Goal: Obtain resource: Obtain resource

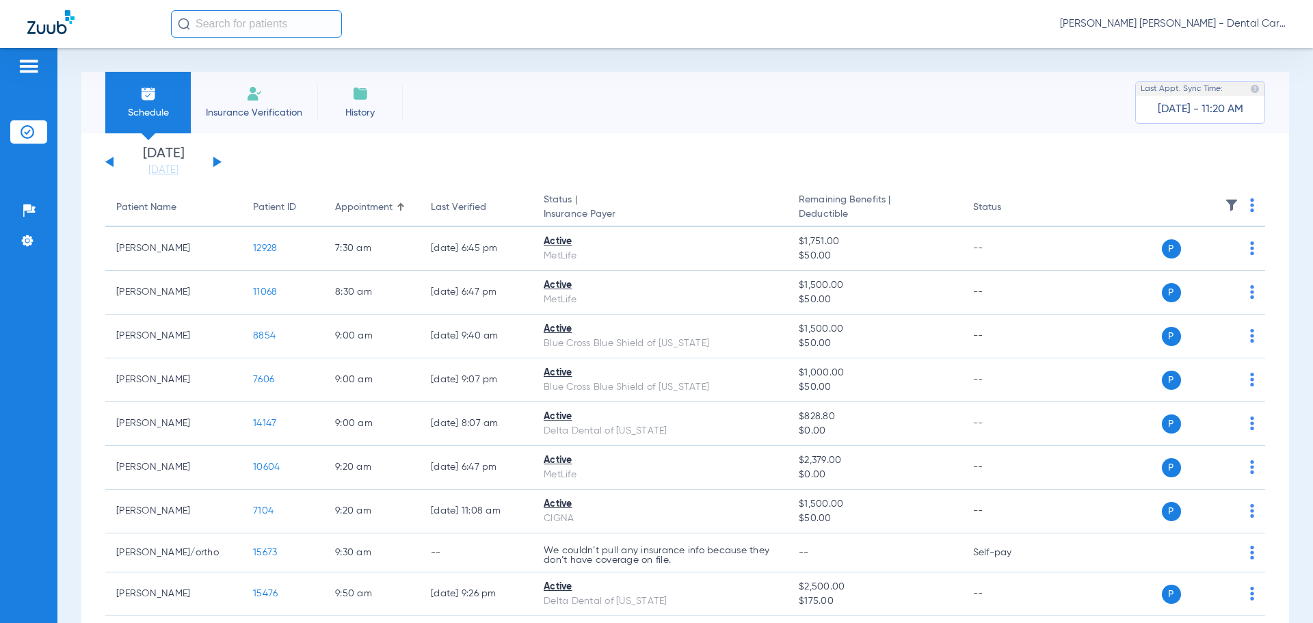
click at [210, 157] on div "[DATE] [DATE] [DATE] [DATE] [DATE] [DATE] [DATE] [DATE] [DATE] [DATE] [DATE] [D…" at bounding box center [163, 162] width 116 height 30
click at [218, 161] on button at bounding box center [217, 162] width 8 height 10
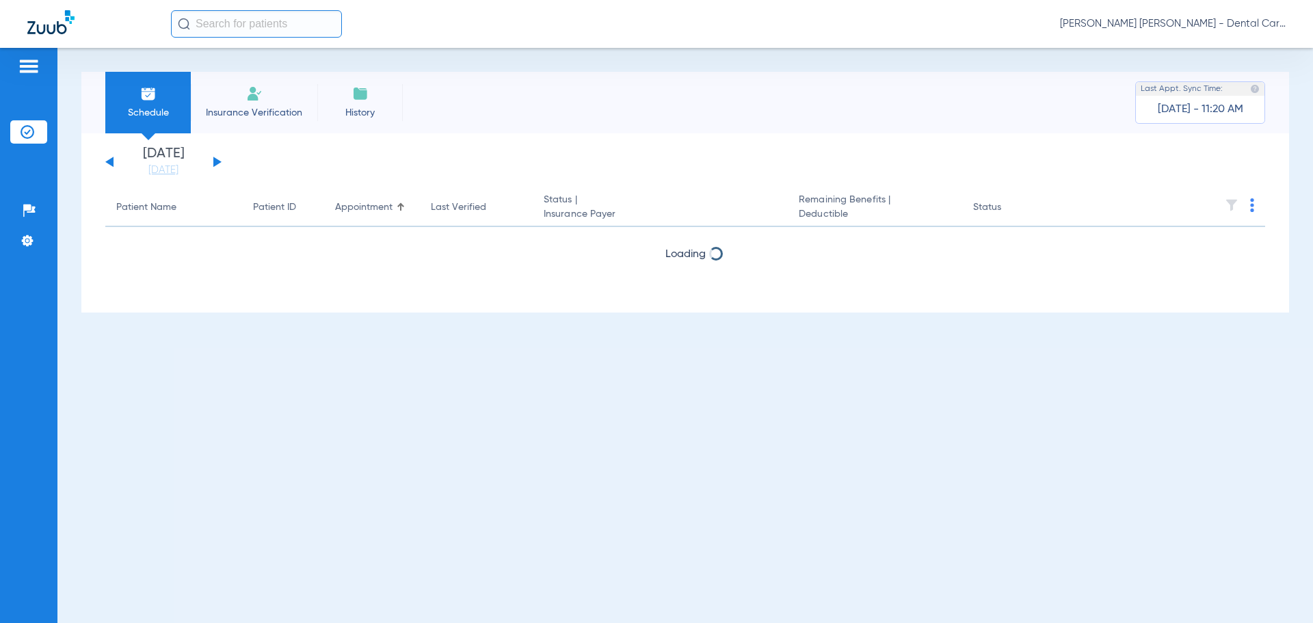
click at [218, 161] on button at bounding box center [217, 162] width 8 height 10
click at [113, 160] on button at bounding box center [109, 162] width 8 height 10
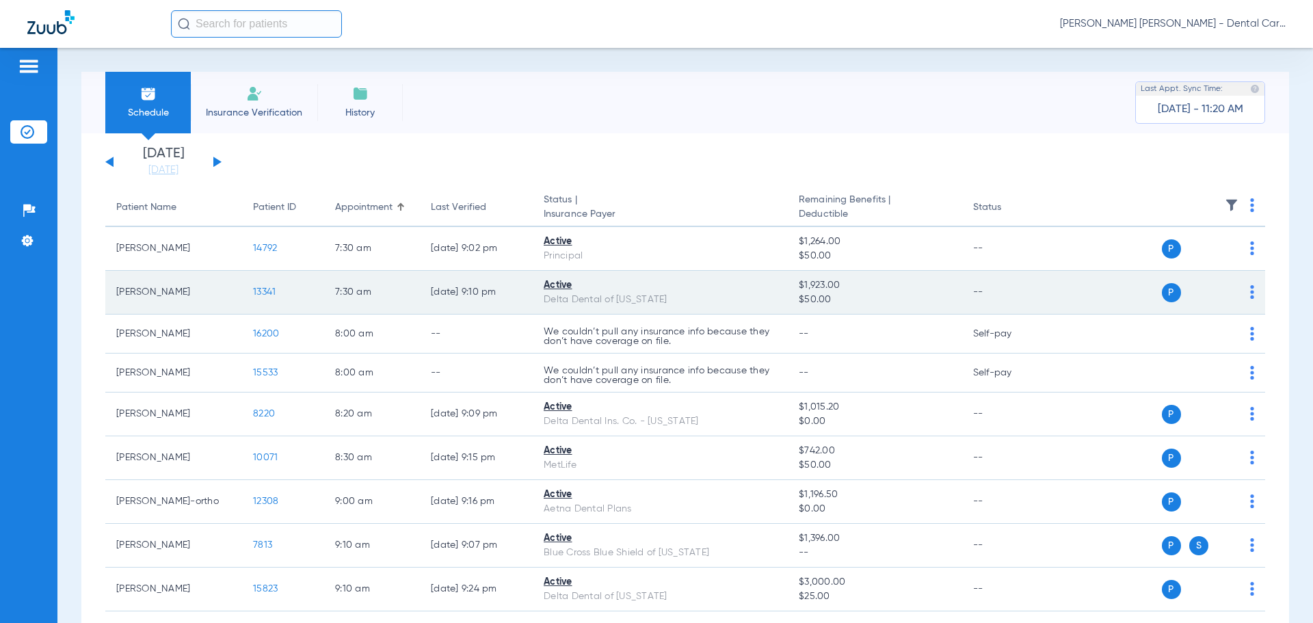
click at [271, 291] on span "13341" at bounding box center [264, 292] width 23 height 10
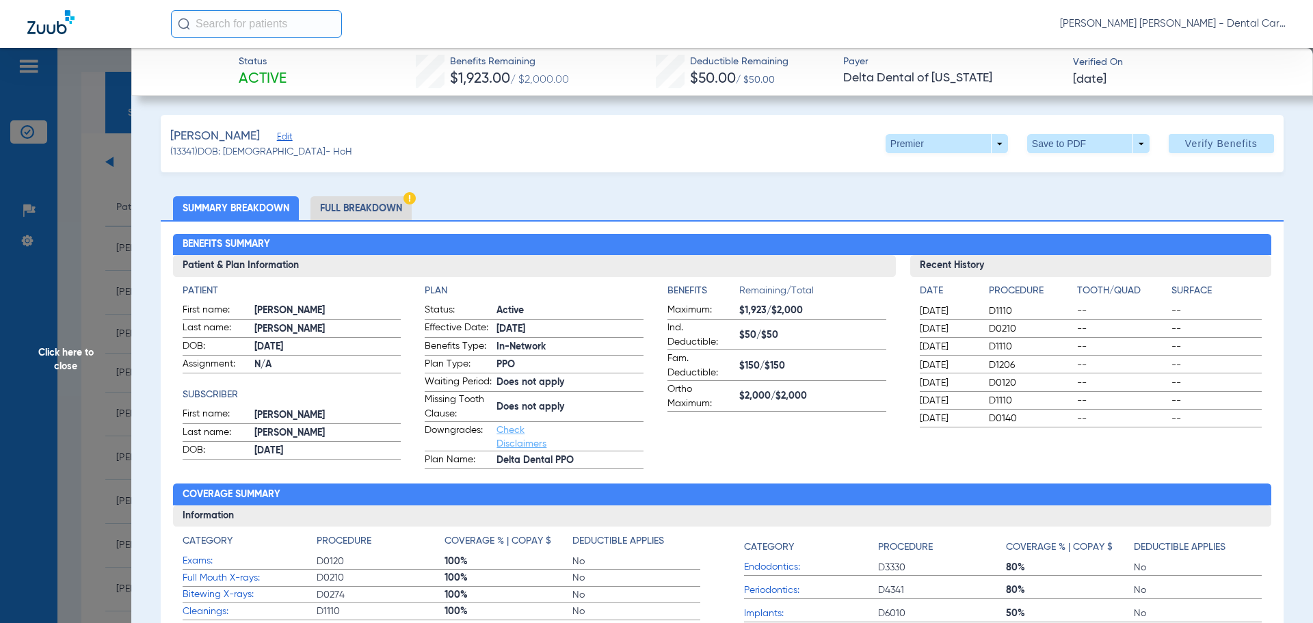
click at [358, 211] on li "Full Breakdown" at bounding box center [360, 208] width 101 height 24
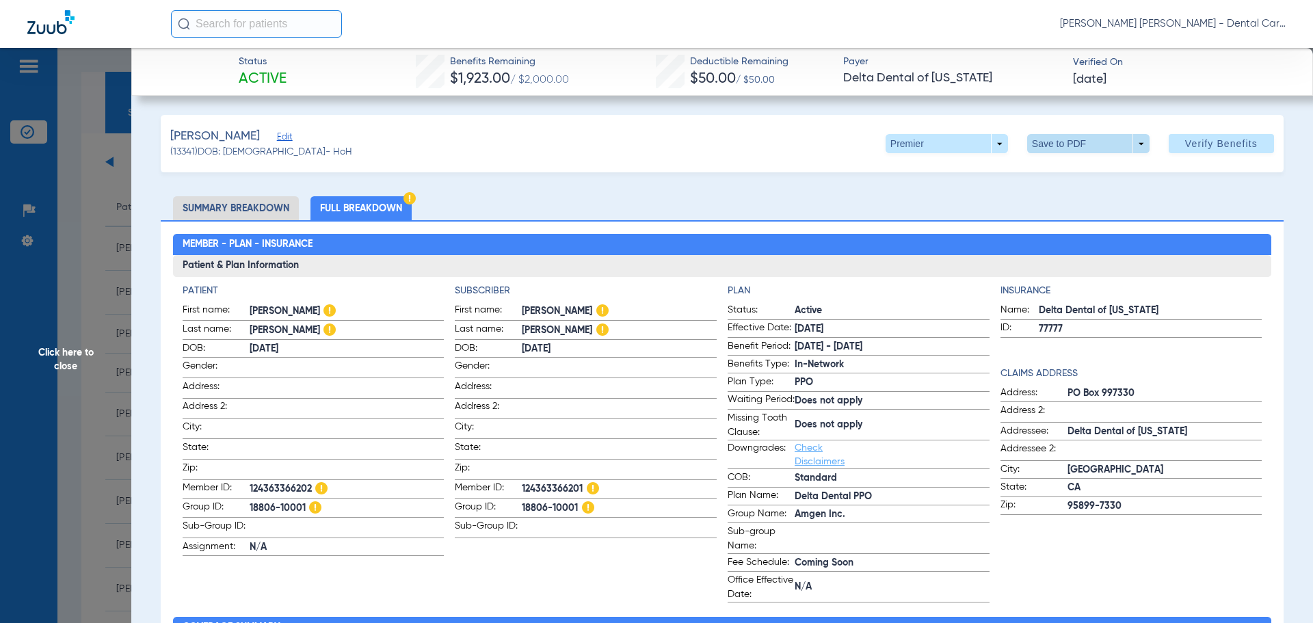
click at [1090, 146] on span at bounding box center [1087, 143] width 33 height 33
click at [1069, 166] on span "Save to PDF" at bounding box center [1083, 171] width 54 height 10
click at [75, 356] on span "Click here to close" at bounding box center [65, 359] width 131 height 623
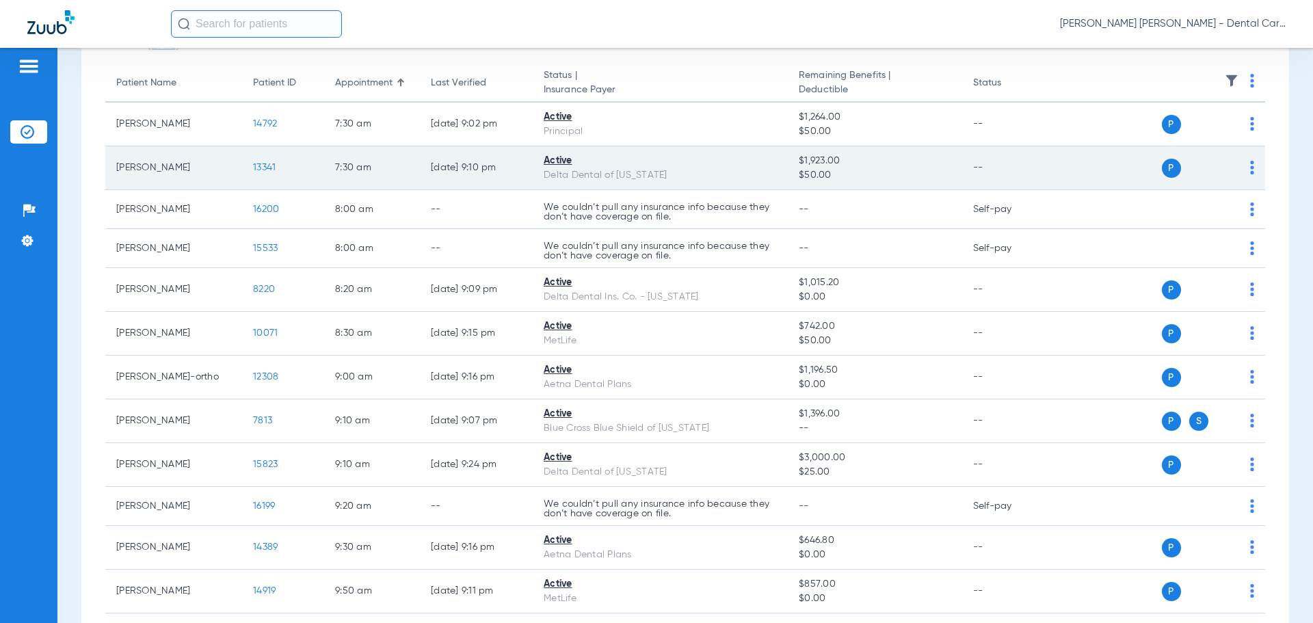
scroll to position [137, 0]
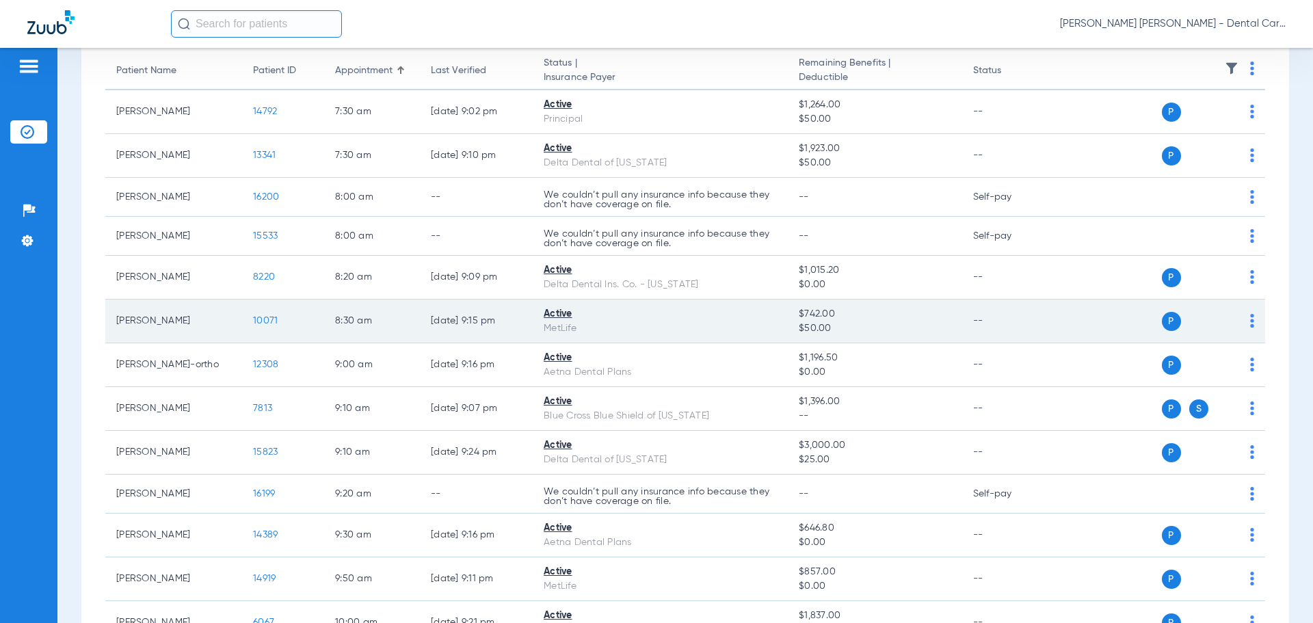
click at [263, 321] on span "10071" at bounding box center [265, 321] width 25 height 10
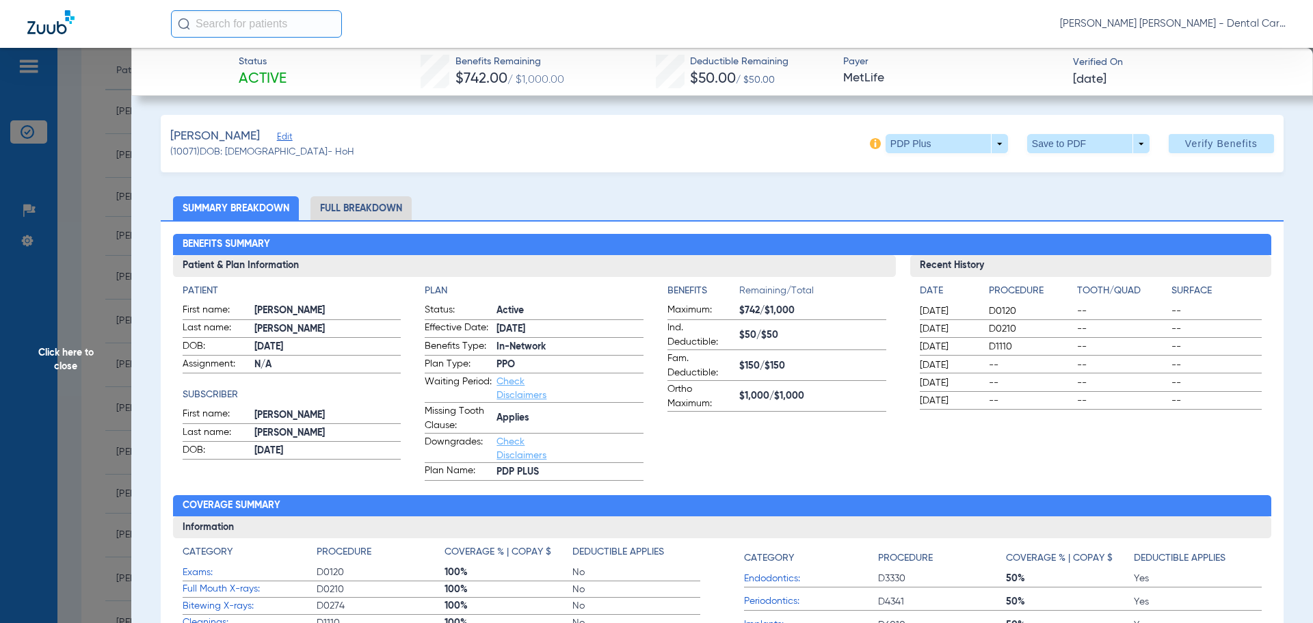
click at [349, 204] on li "Full Breakdown" at bounding box center [360, 208] width 101 height 24
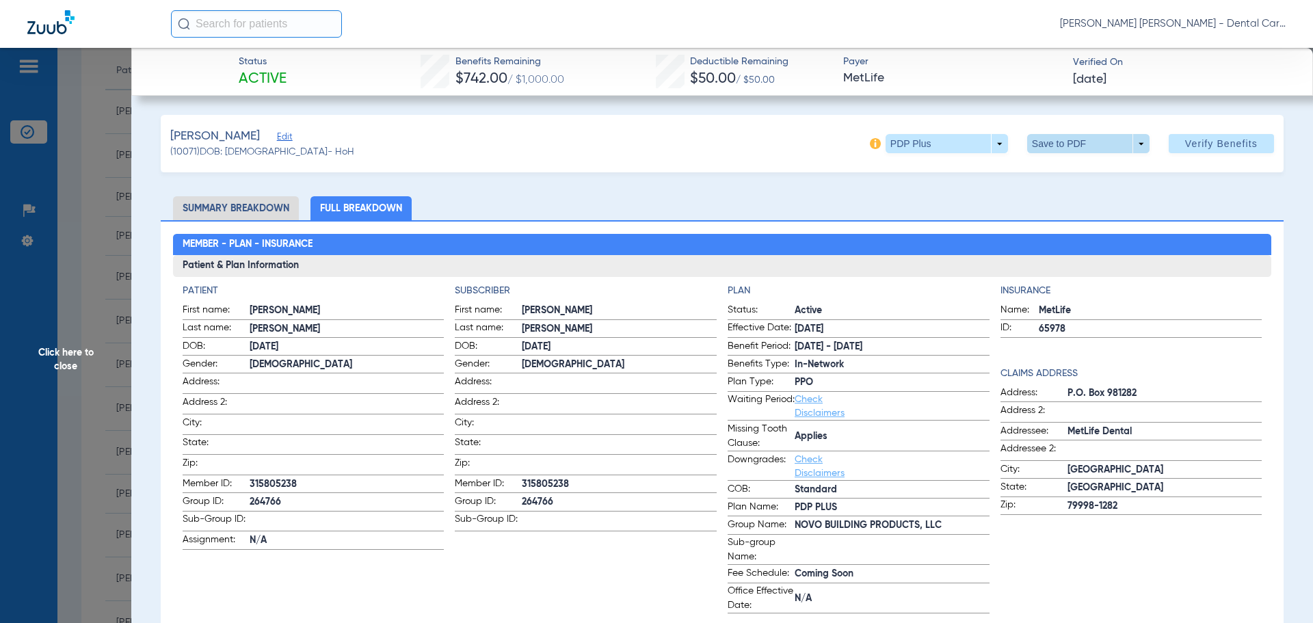
click at [1073, 148] on span at bounding box center [1087, 143] width 33 height 33
click at [1071, 169] on span "Save to PDF" at bounding box center [1083, 171] width 54 height 10
click at [64, 358] on span "Click here to close" at bounding box center [65, 359] width 131 height 623
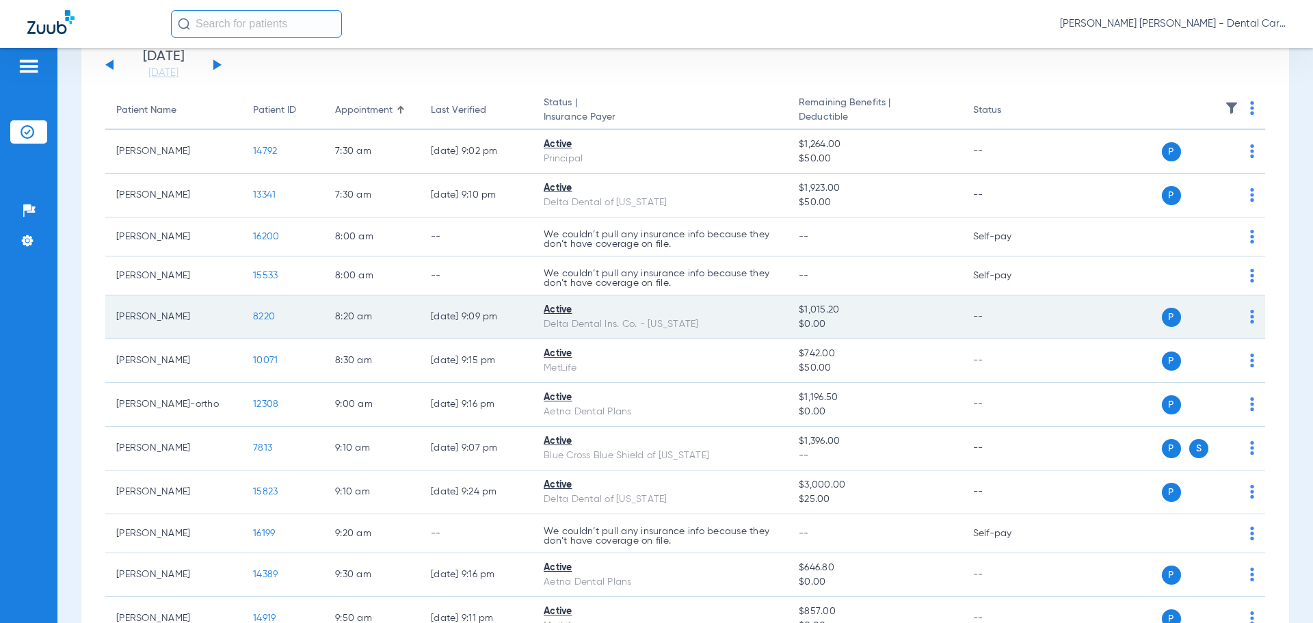
scroll to position [273, 0]
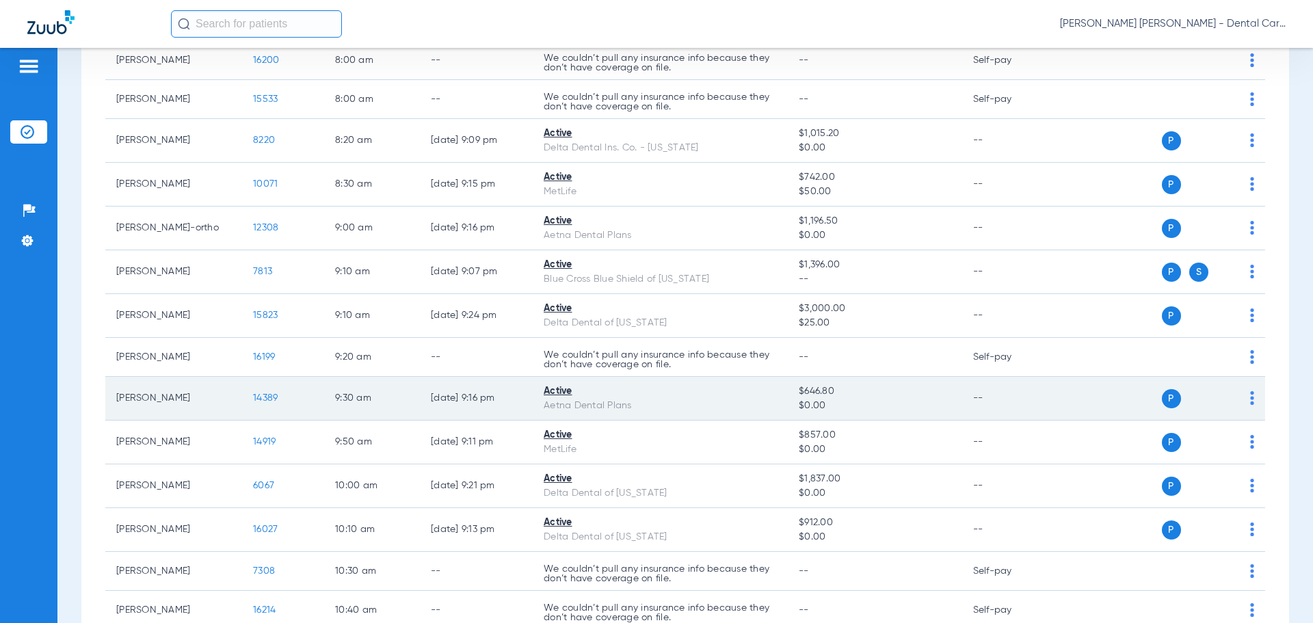
click at [270, 397] on span "14389" at bounding box center [265, 398] width 25 height 10
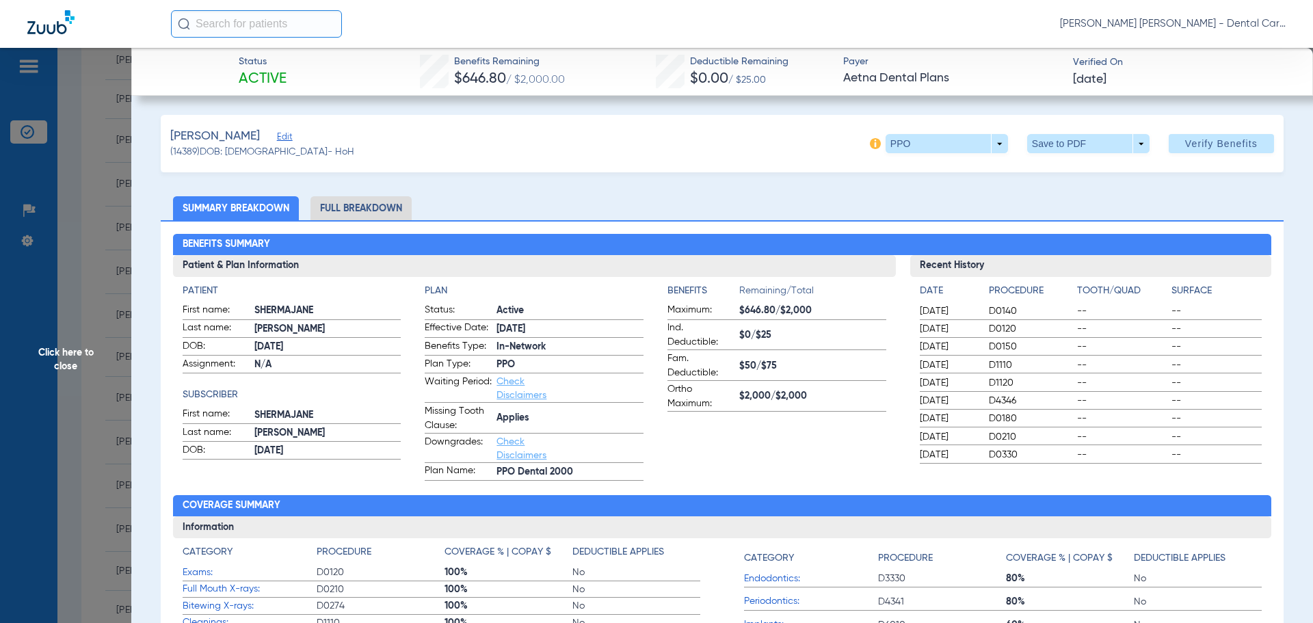
click at [366, 204] on li "Full Breakdown" at bounding box center [360, 208] width 101 height 24
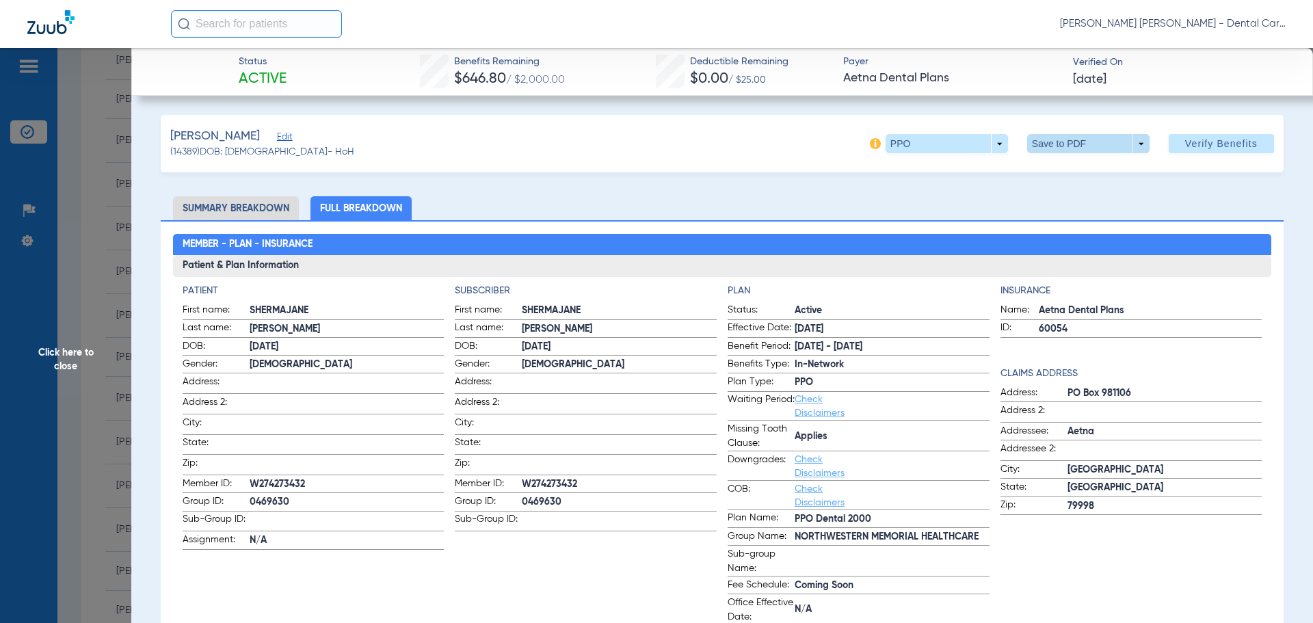
click at [1060, 142] on span at bounding box center [1088, 143] width 122 height 19
click at [1064, 163] on button "insert_drive_file Save to PDF" at bounding box center [1068, 170] width 103 height 27
click at [64, 352] on span "Click here to close" at bounding box center [65, 359] width 131 height 623
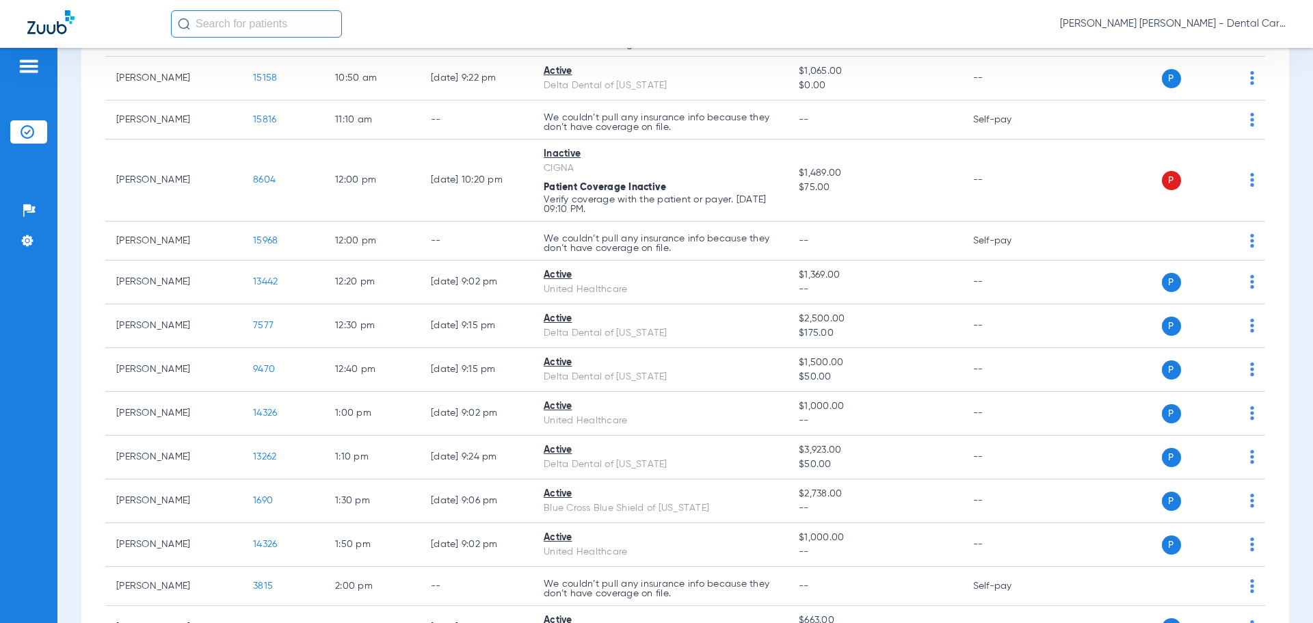
scroll to position [889, 0]
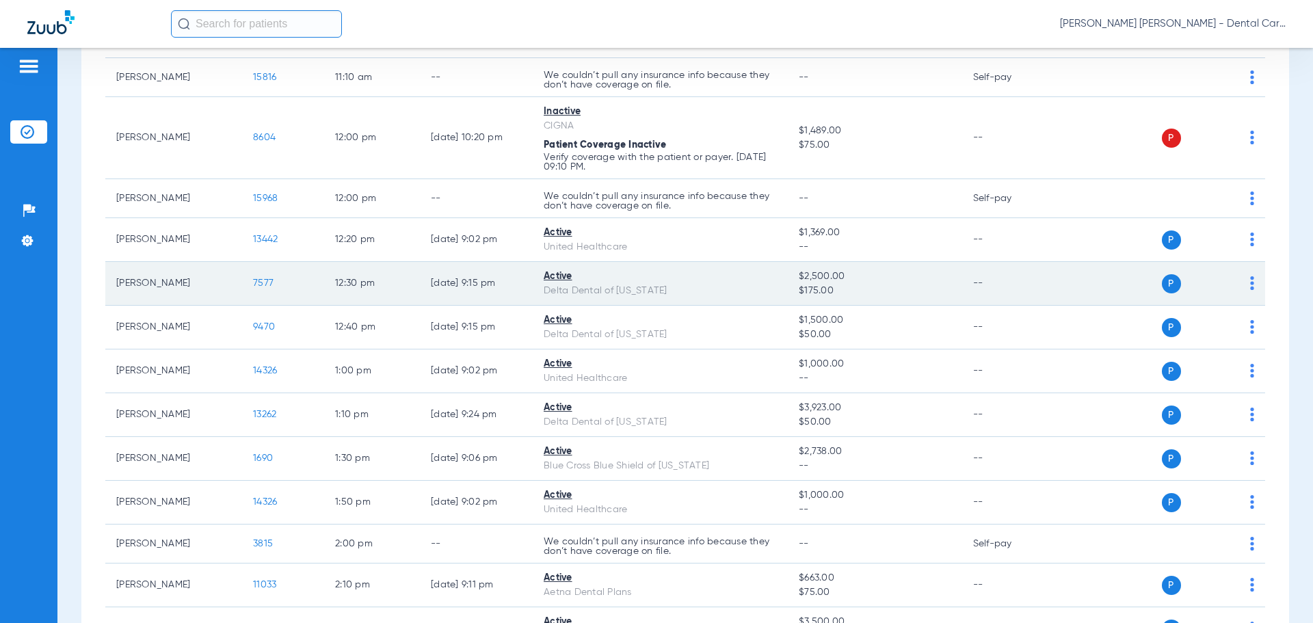
click at [262, 282] on span "7577" at bounding box center [263, 283] width 21 height 10
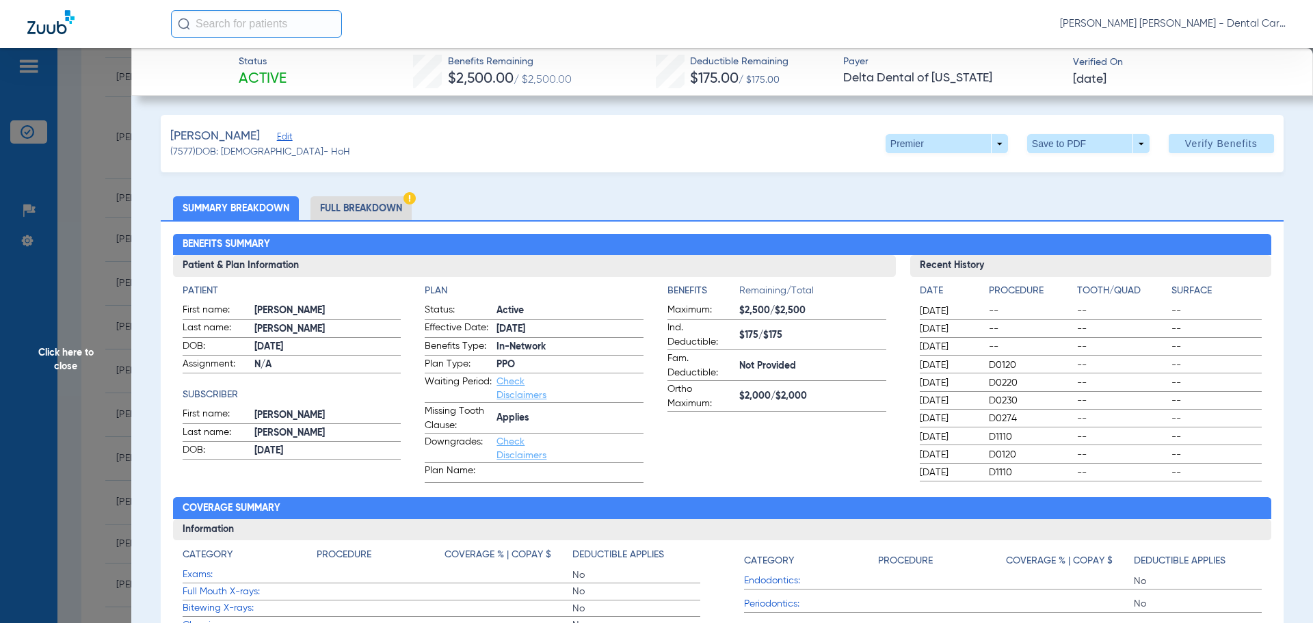
click at [374, 205] on li "Full Breakdown" at bounding box center [360, 208] width 101 height 24
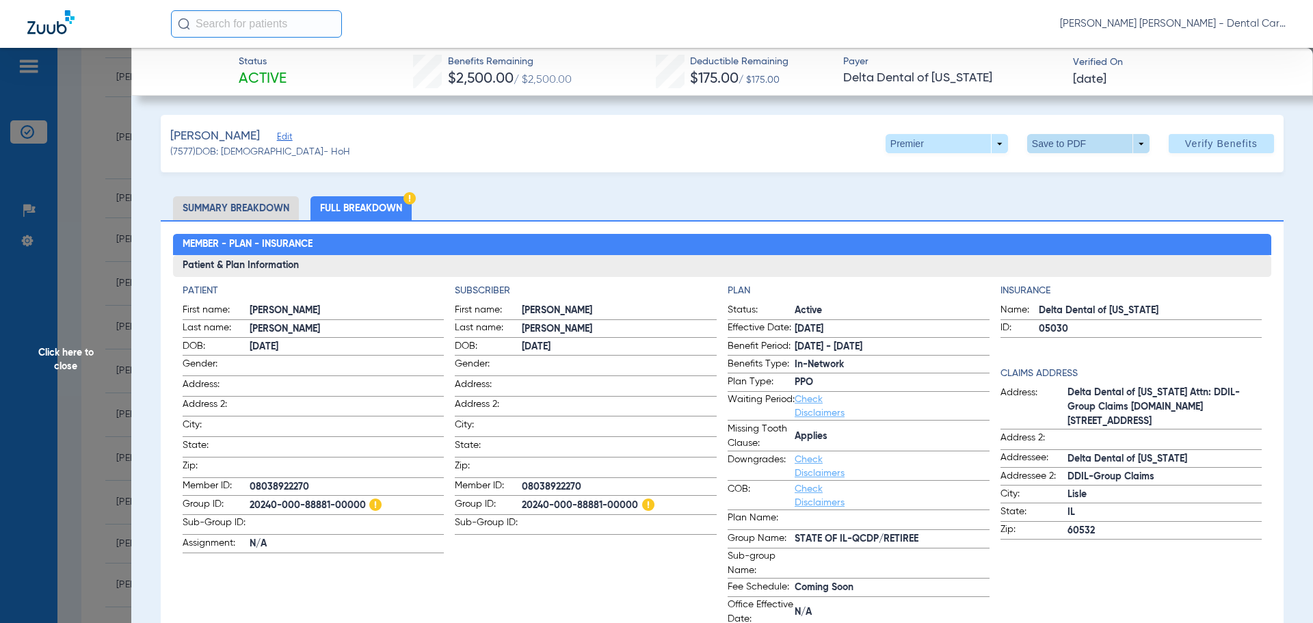
click at [1046, 144] on span at bounding box center [1088, 143] width 122 height 19
click at [1051, 171] on button "insert_drive_file Save to PDF" at bounding box center [1068, 170] width 103 height 27
click at [72, 353] on span "Click here to close" at bounding box center [65, 359] width 131 height 623
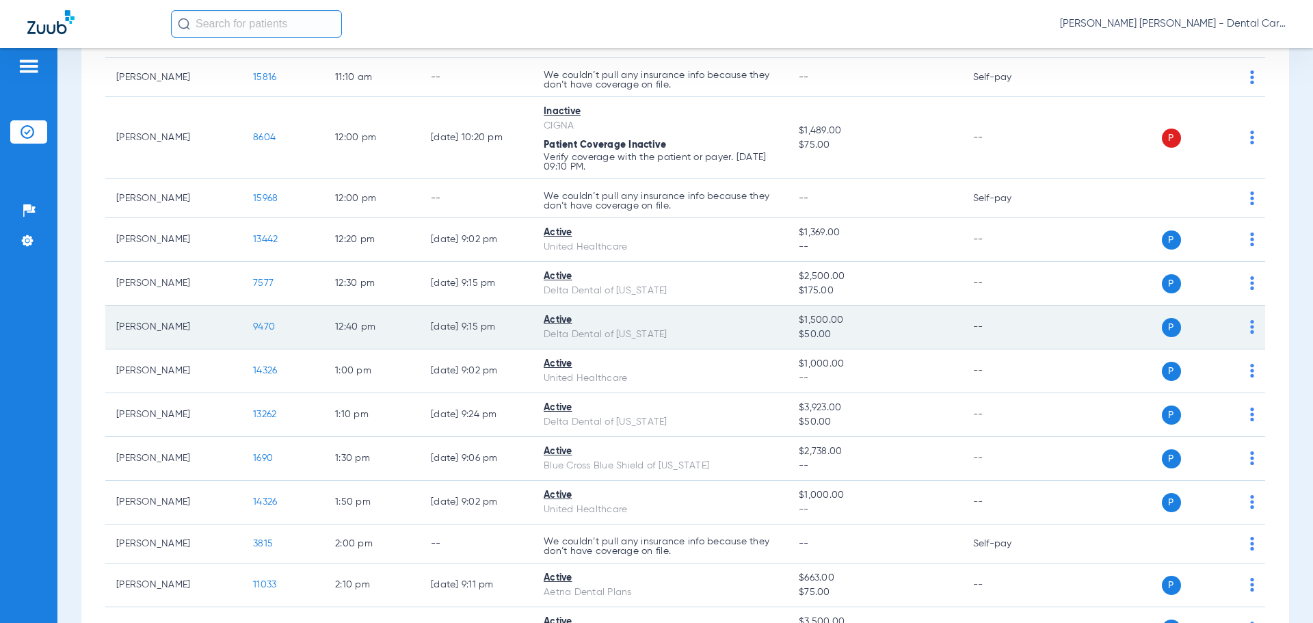
click at [263, 325] on span "9470" at bounding box center [264, 327] width 22 height 10
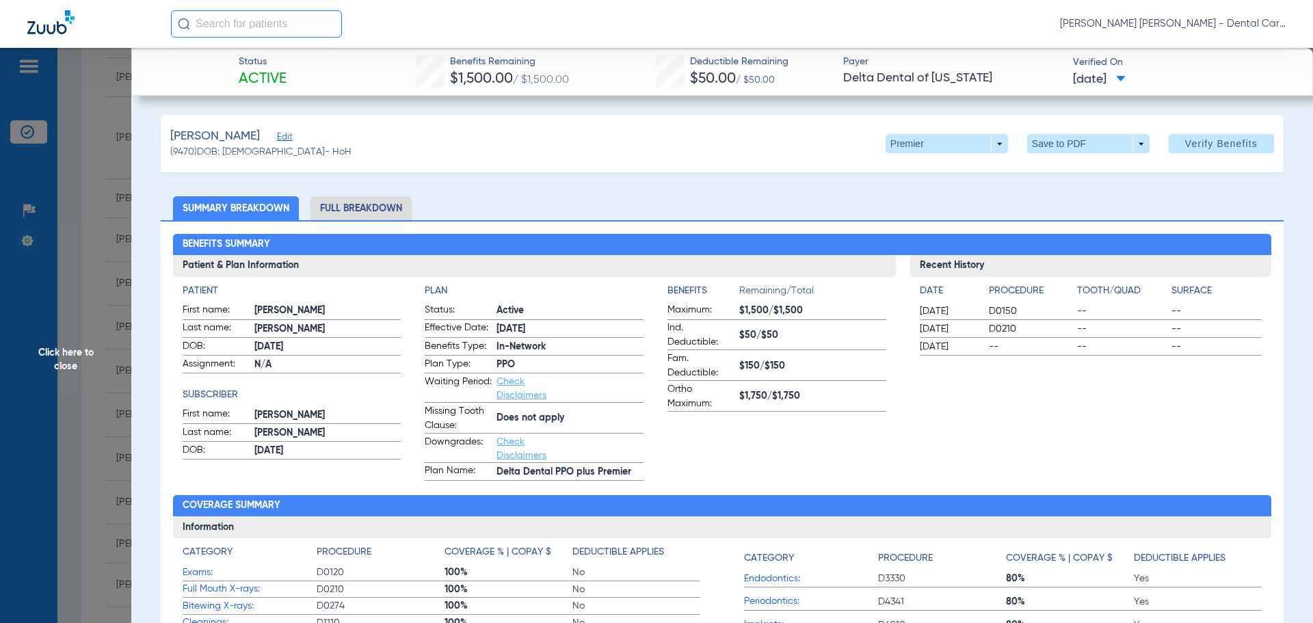
click at [55, 355] on span "Click here to close" at bounding box center [65, 359] width 131 height 623
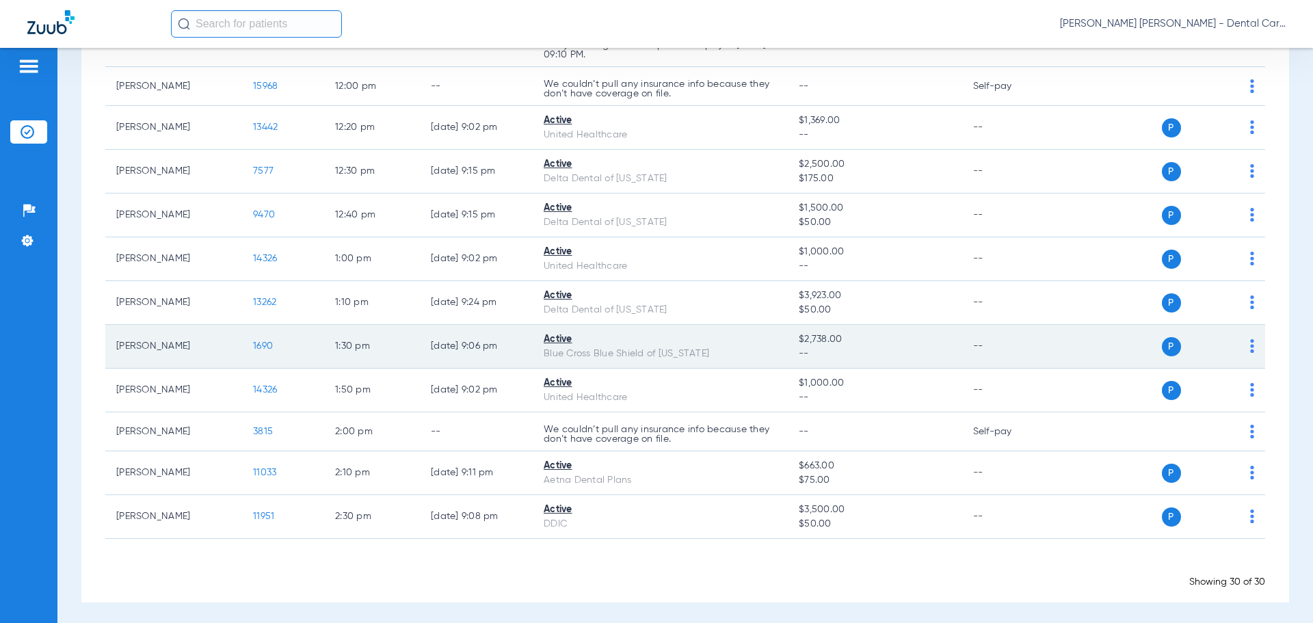
scroll to position [1004, 0]
click at [265, 343] on span "1690" at bounding box center [263, 343] width 20 height 10
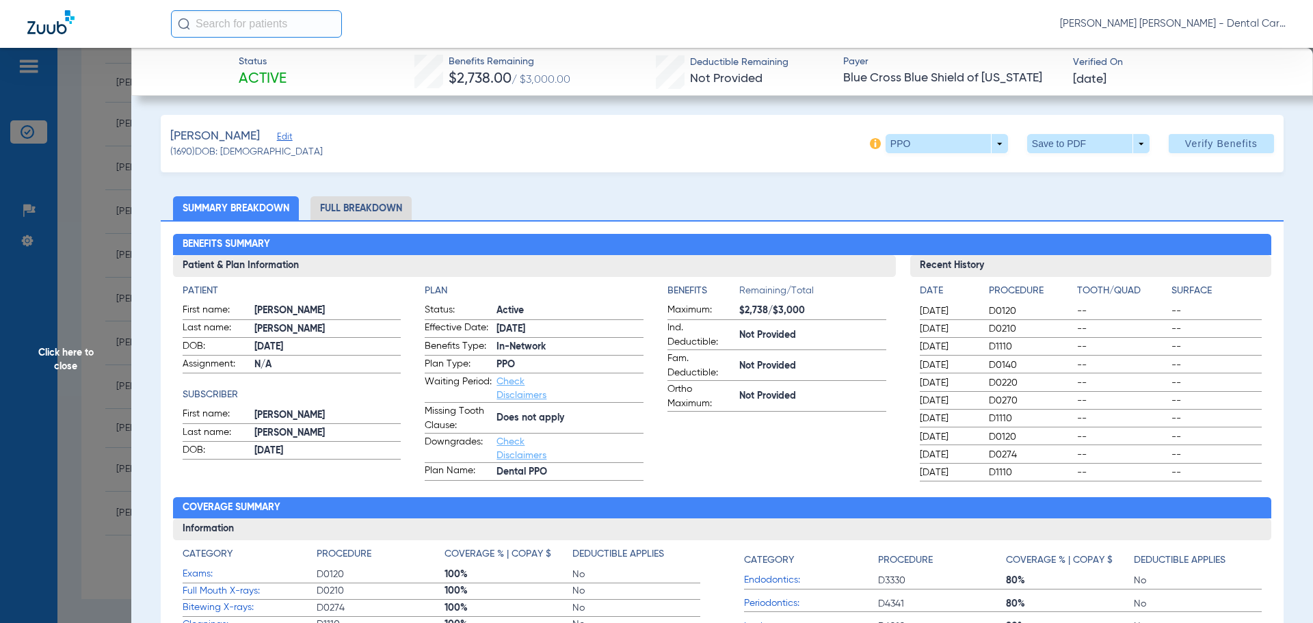
click at [368, 203] on li "Full Breakdown" at bounding box center [360, 208] width 101 height 24
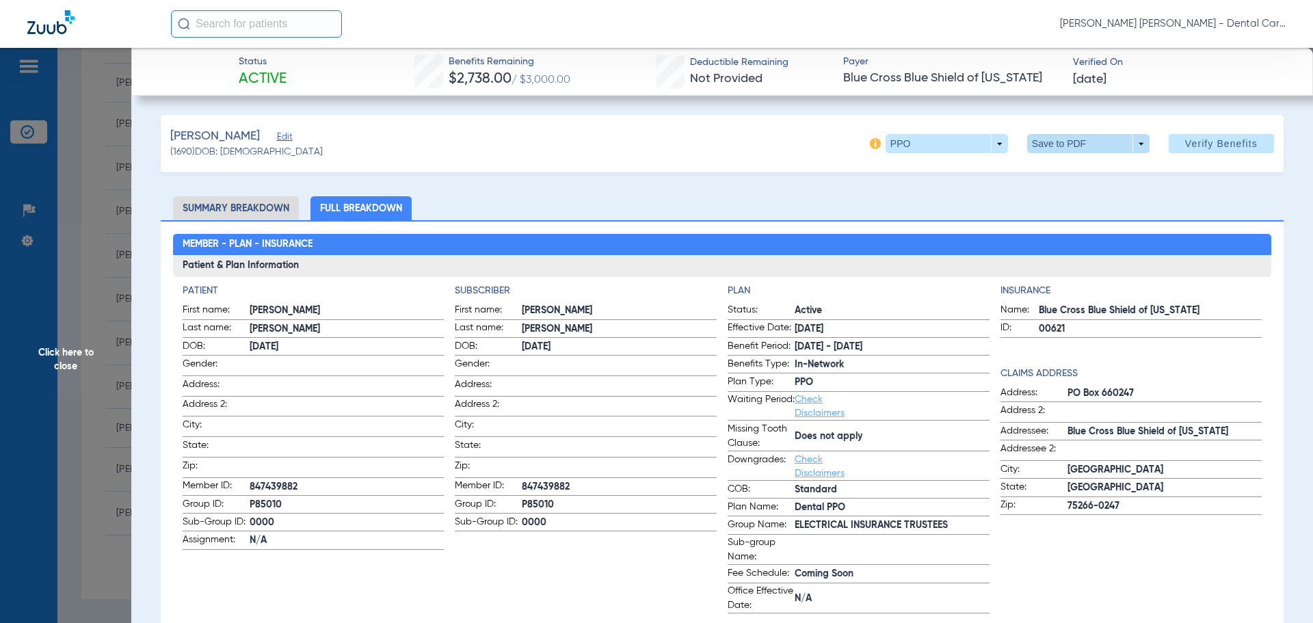
click at [1038, 147] on span at bounding box center [1088, 143] width 122 height 19
click at [1054, 167] on button "insert_drive_file Save to PDF" at bounding box center [1068, 170] width 103 height 27
click at [76, 354] on span "Click here to close" at bounding box center [65, 359] width 131 height 623
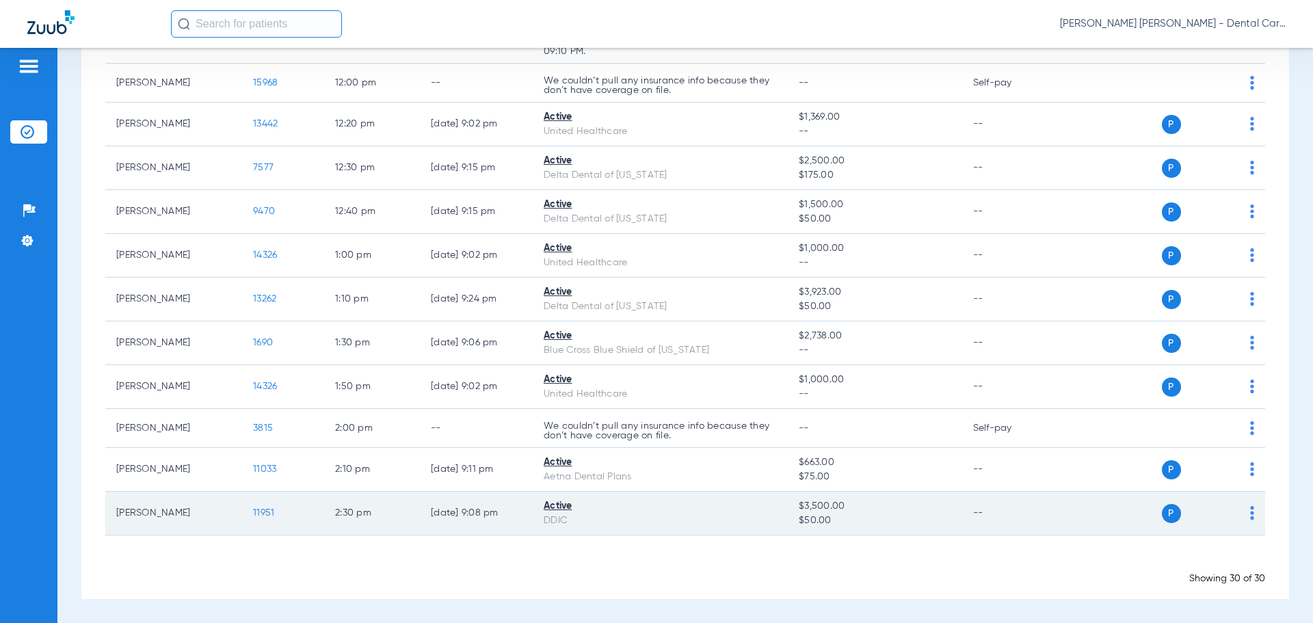
click at [260, 513] on span "11951" at bounding box center [263, 513] width 21 height 10
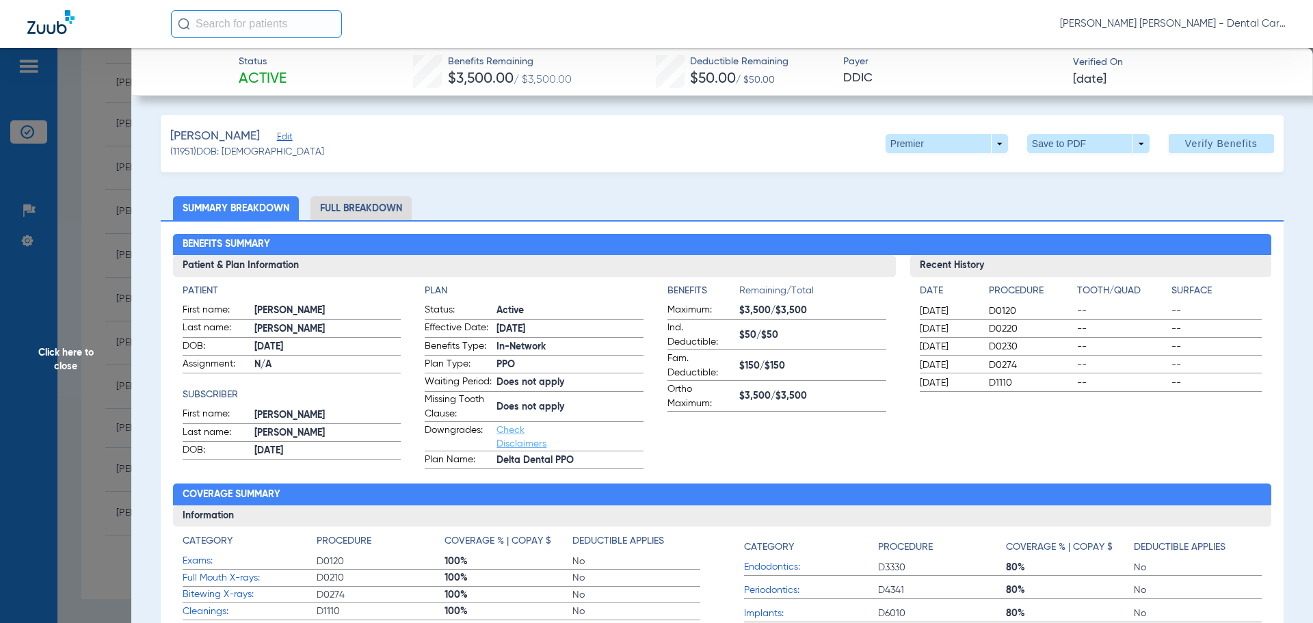
click at [356, 200] on li "Full Breakdown" at bounding box center [360, 208] width 101 height 24
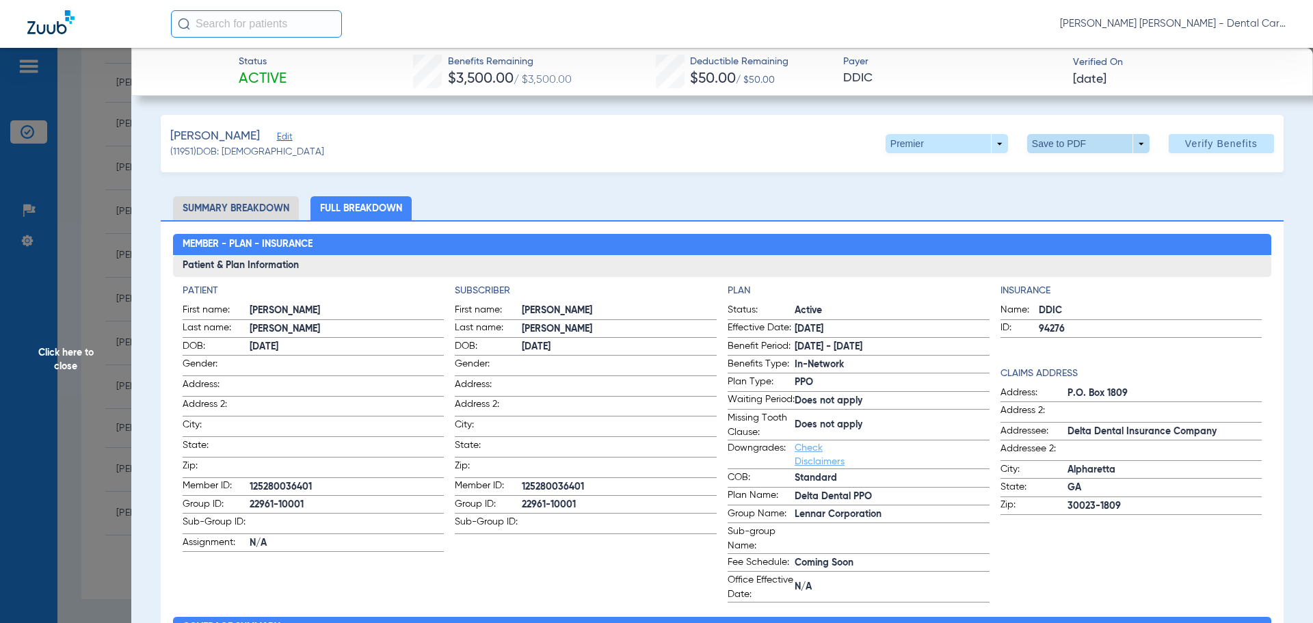
click at [1071, 135] on span at bounding box center [1087, 143] width 33 height 33
click at [1062, 169] on span "Save to PDF" at bounding box center [1083, 171] width 54 height 10
click at [47, 363] on span "Click here to close" at bounding box center [65, 359] width 131 height 623
